Goal: Information Seeking & Learning: Learn about a topic

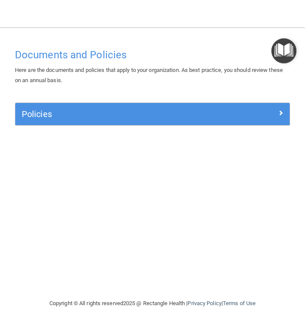
drag, startPoint x: 66, startPoint y: 11, endPoint x: 55, endPoint y: 37, distance: 28.4
click at [55, 37] on div "Toggle navigation [PERSON_NAME] [EMAIL_ADDRESS][DOMAIN_NAME] Manage My Enterpri…" at bounding box center [152, 163] width 305 height 326
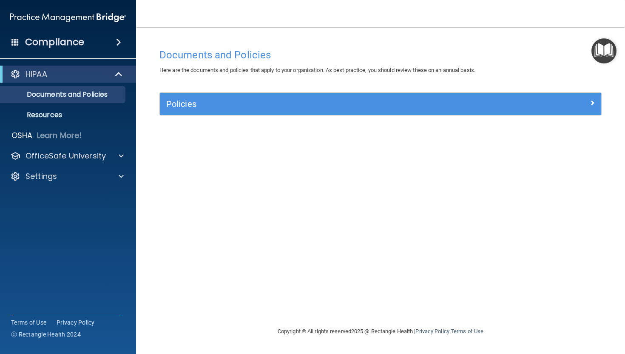
click at [304, 222] on div "Documents and Policies Here are the documents and policies that apply to your o…" at bounding box center [380, 185] width 455 height 282
click at [93, 154] on p "OfficeSafe University" at bounding box center [66, 156] width 80 height 10
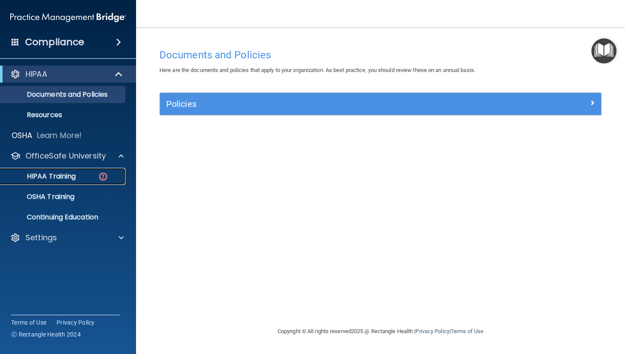
click at [86, 177] on div "HIPAA Training" at bounding box center [64, 176] width 116 height 9
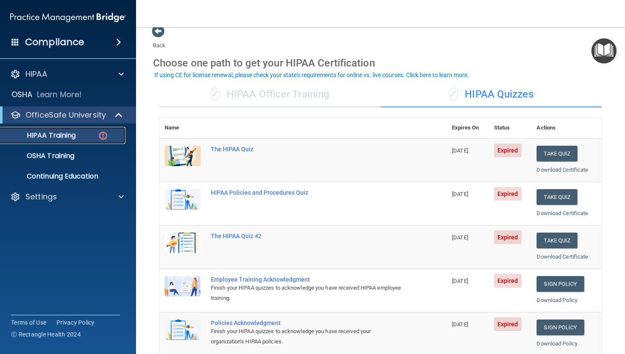
scroll to position [11, 0]
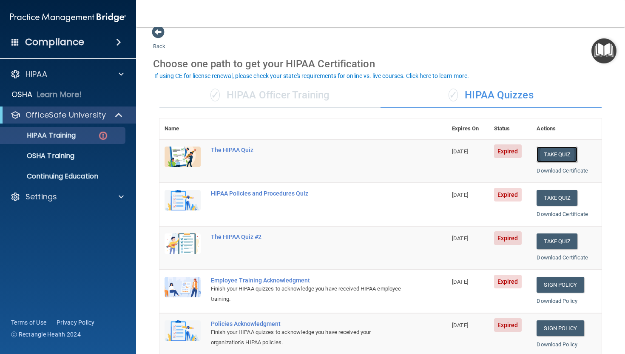
click at [304, 158] on button "Take Quiz" at bounding box center [557, 154] width 41 height 16
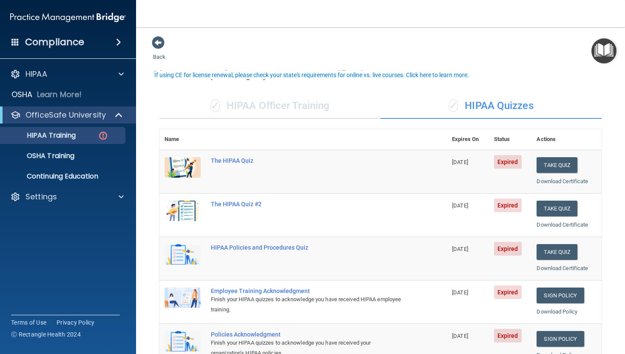
scroll to position [18, 0]
